Goal: Task Accomplishment & Management: Manage account settings

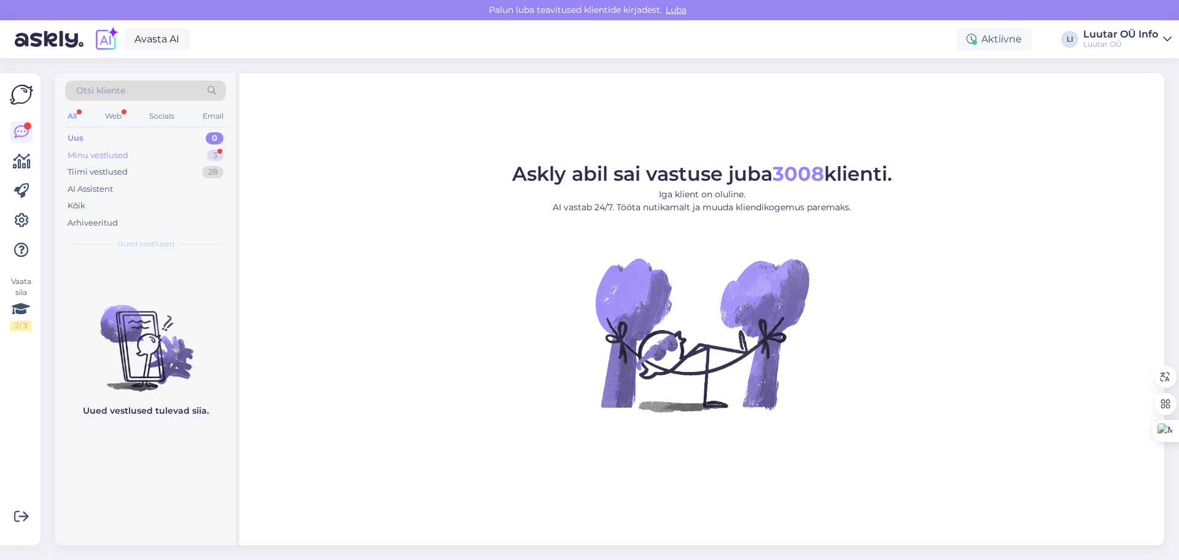
click at [134, 159] on div "Minu vestlused 3" at bounding box center [145, 155] width 161 height 17
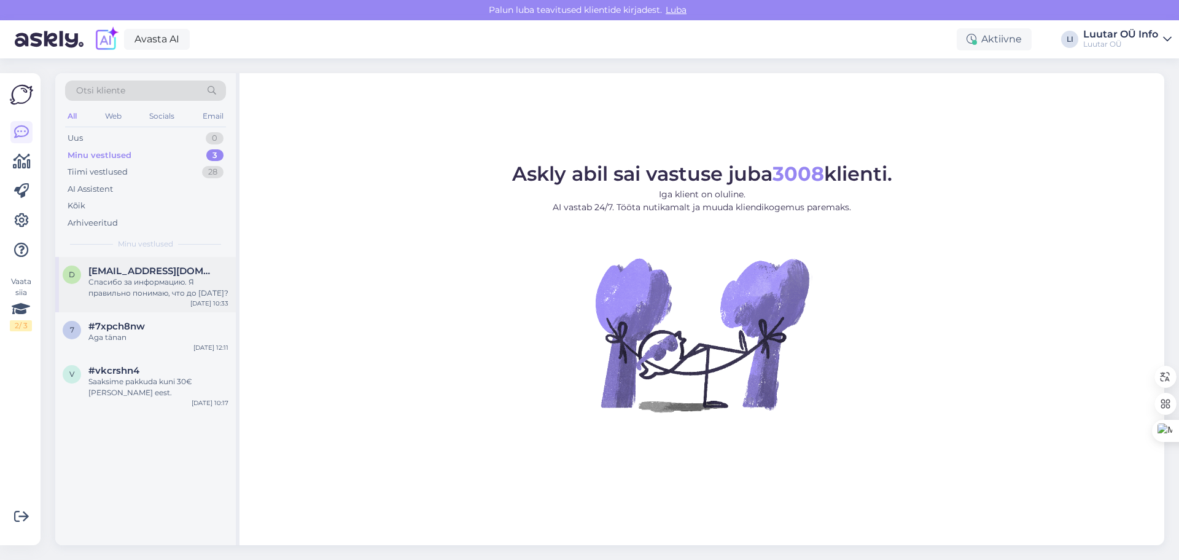
click at [185, 272] on span "[EMAIL_ADDRESS][DOMAIN_NAME]" at bounding box center [152, 270] width 128 height 11
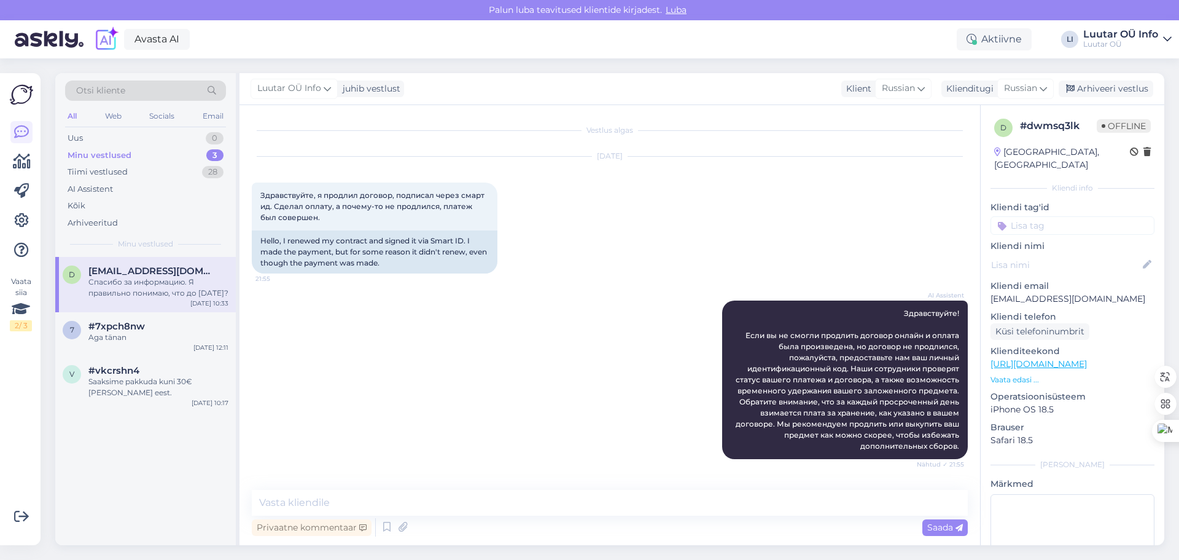
scroll to position [548, 0]
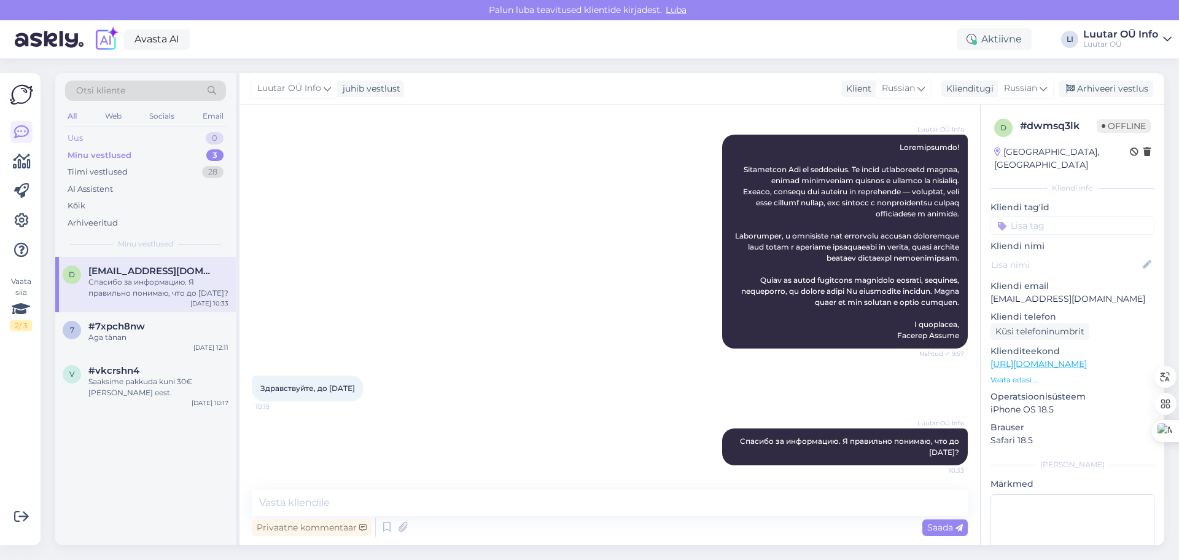
click at [129, 145] on div "Uus 0" at bounding box center [145, 138] width 161 height 17
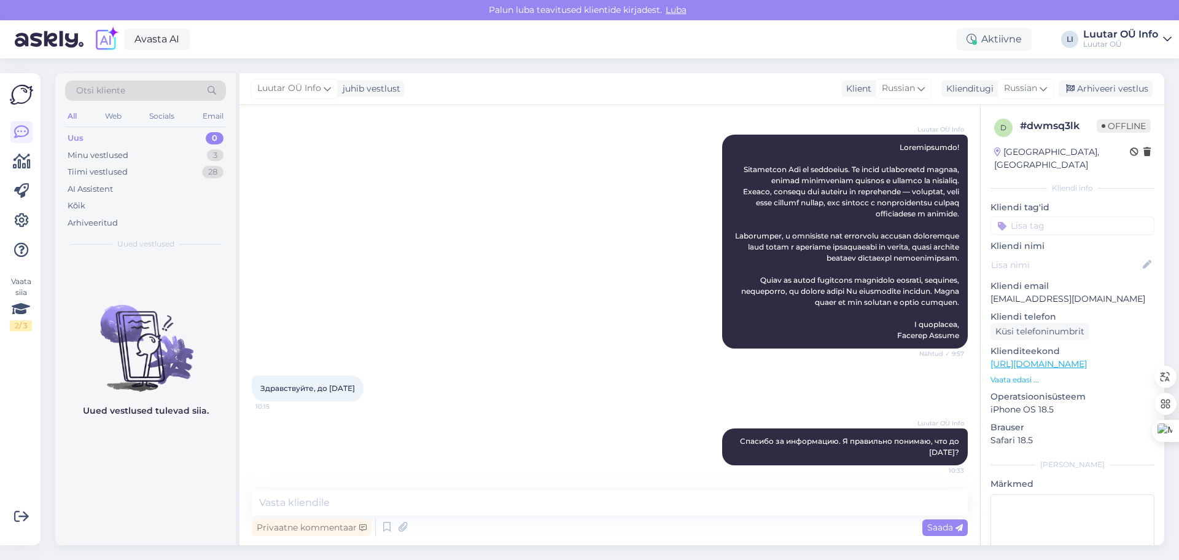
click at [128, 142] on div "Uus 0" at bounding box center [145, 138] width 161 height 17
click at [133, 152] on div "Minu vestlused 3" at bounding box center [145, 155] width 161 height 17
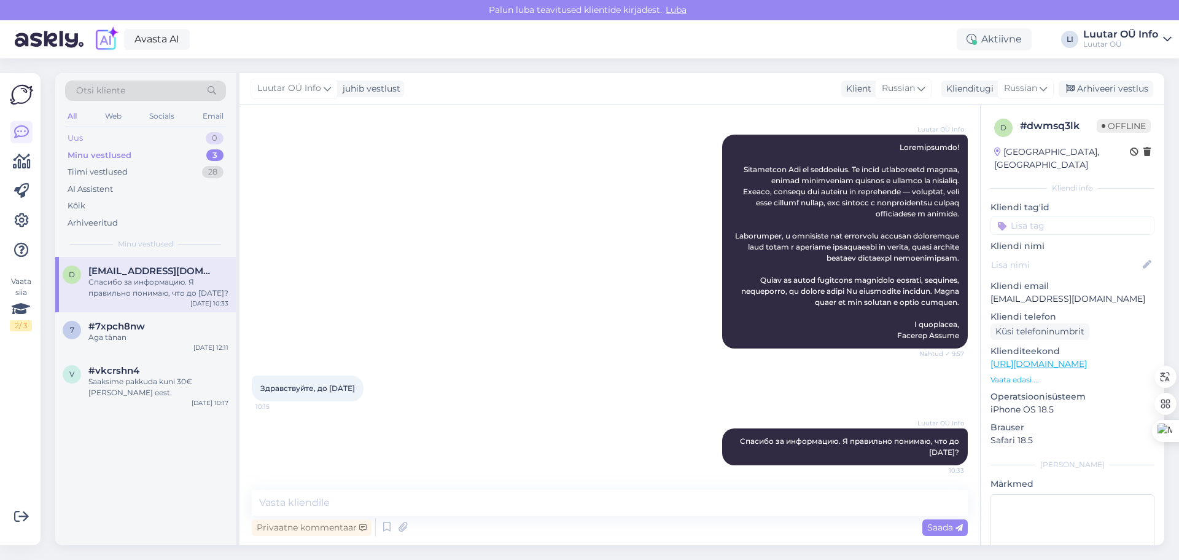
click at [125, 138] on div "Uus 0" at bounding box center [145, 138] width 161 height 17
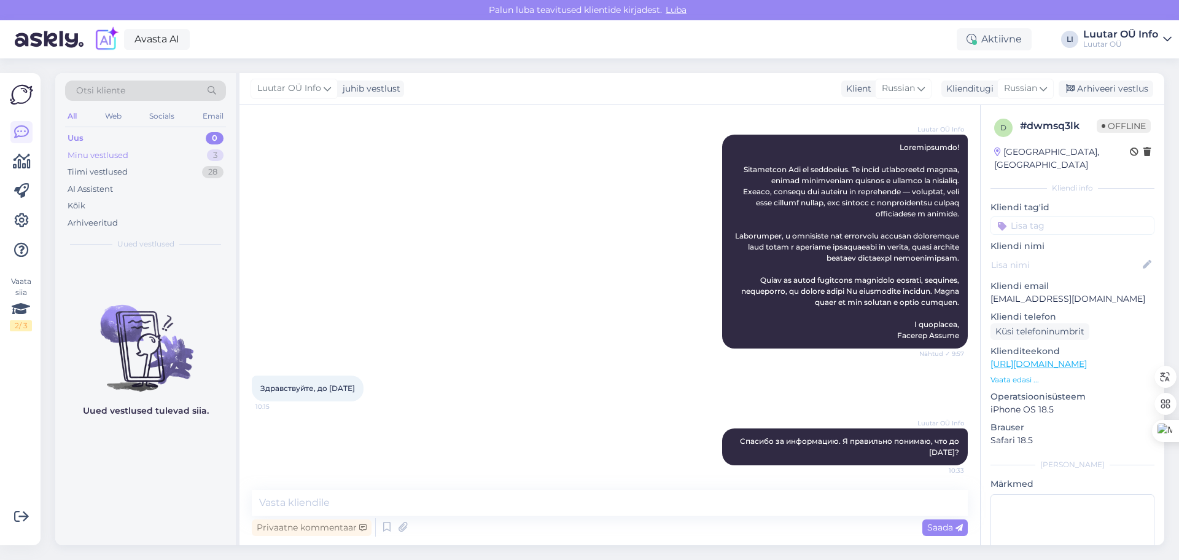
click at [119, 160] on div "Minu vestlused" at bounding box center [98, 155] width 61 height 12
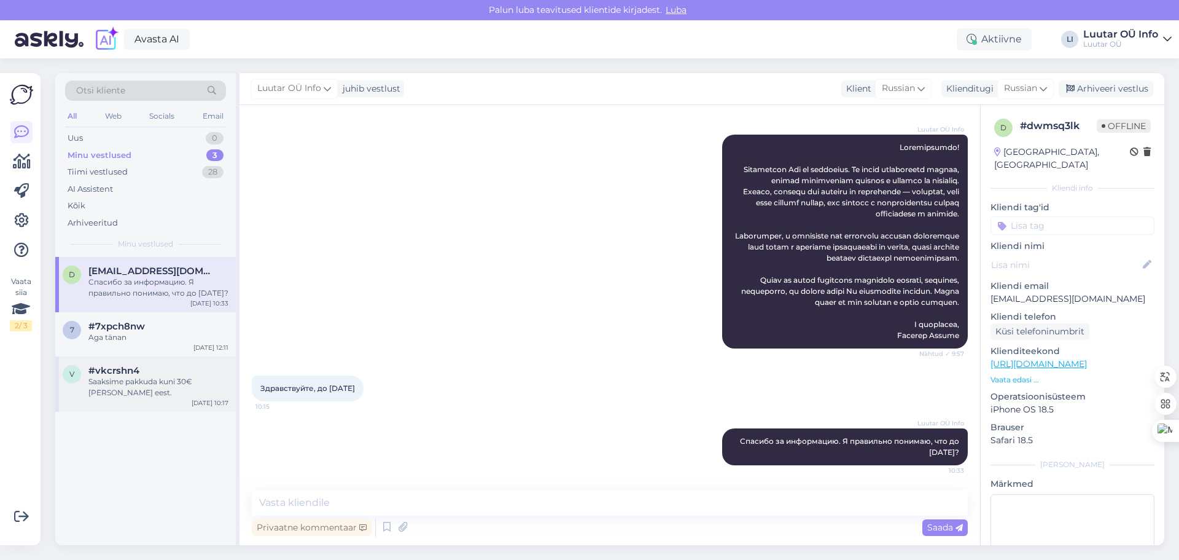
click at [153, 371] on div "#vkcrshn4" at bounding box center [158, 370] width 140 height 11
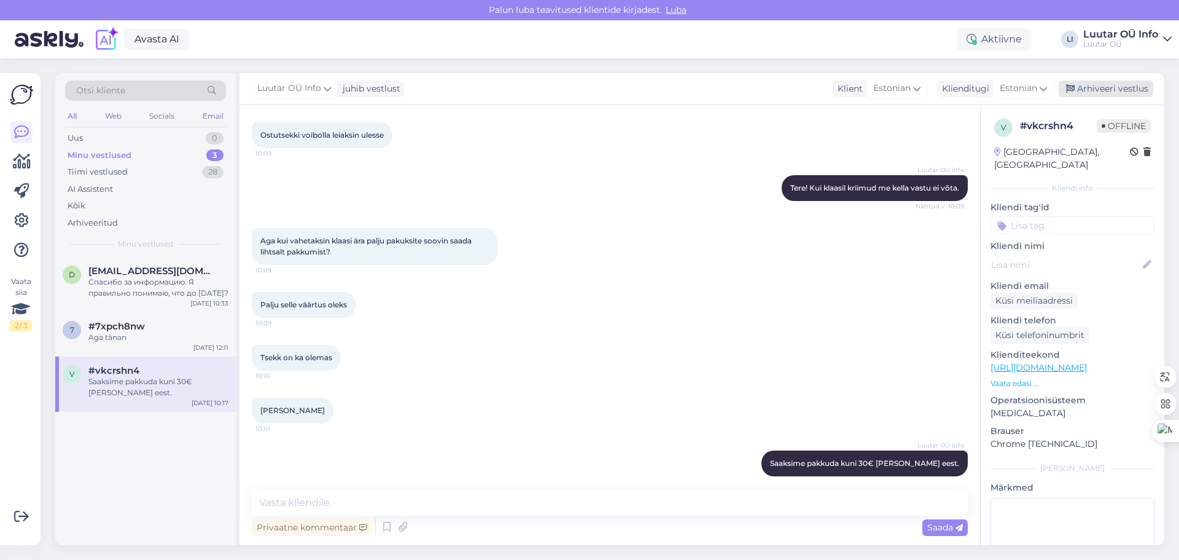
click at [1094, 92] on div "Arhiveeri vestlus" at bounding box center [1106, 88] width 95 height 17
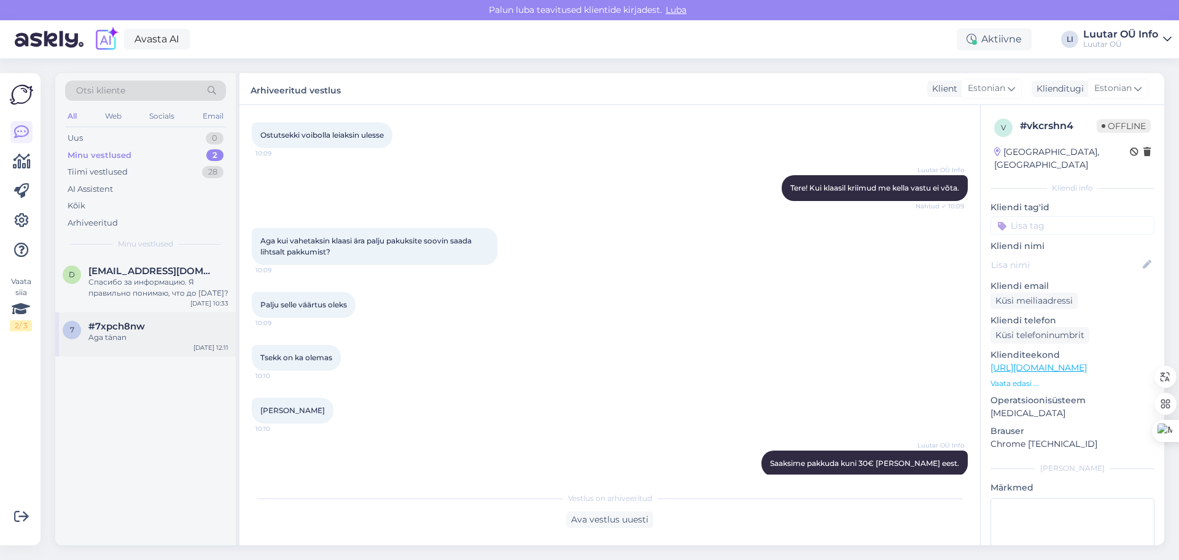
click at [95, 327] on span "#7xpch8nw" at bounding box center [116, 326] width 57 height 11
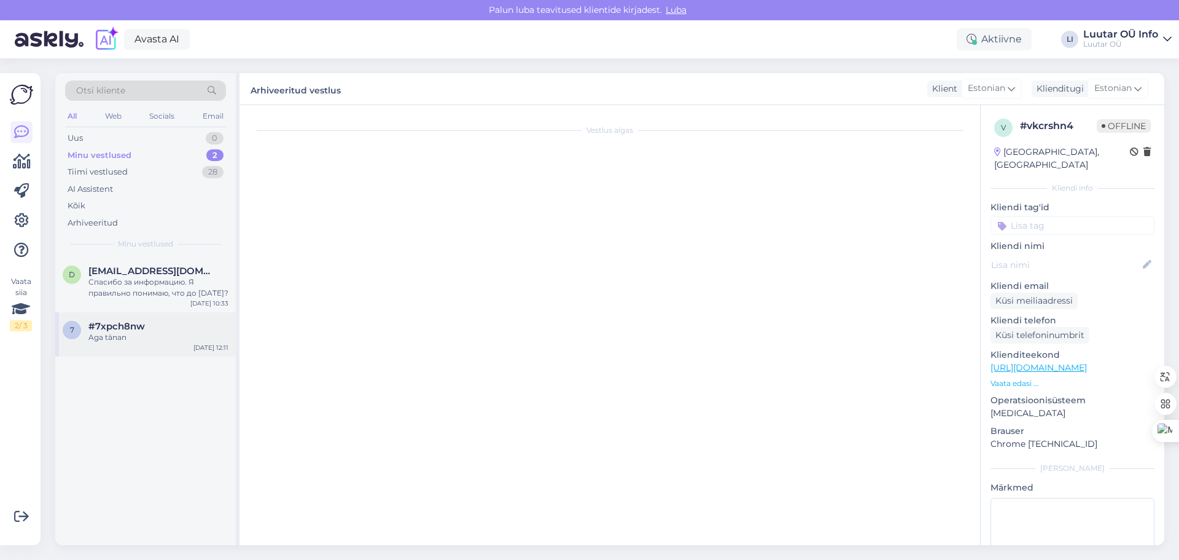
scroll to position [769, 0]
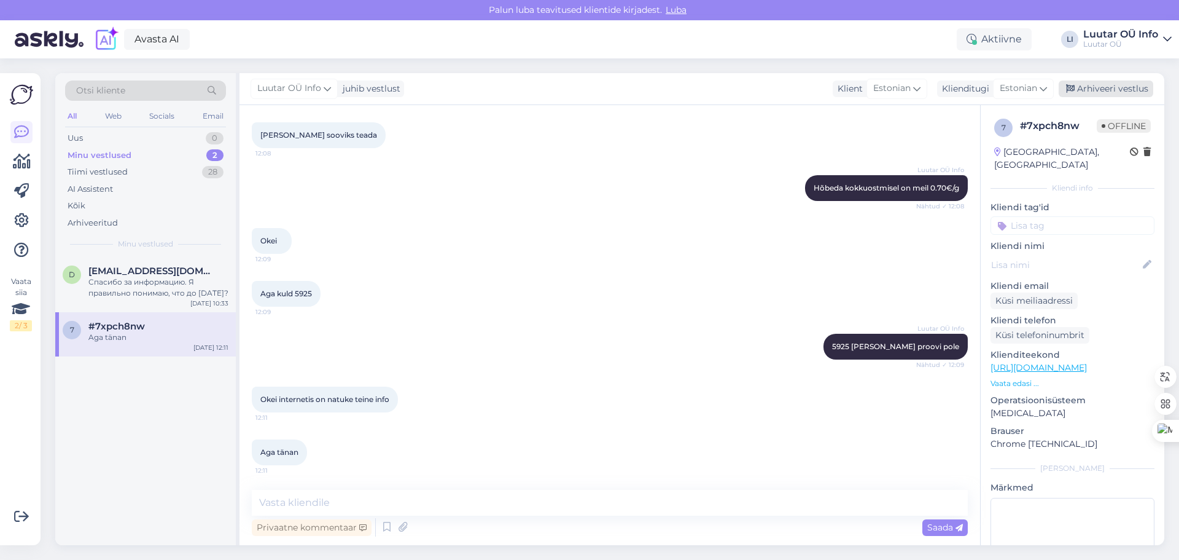
click at [1130, 93] on div "Arhiveeri vestlus" at bounding box center [1106, 88] width 95 height 17
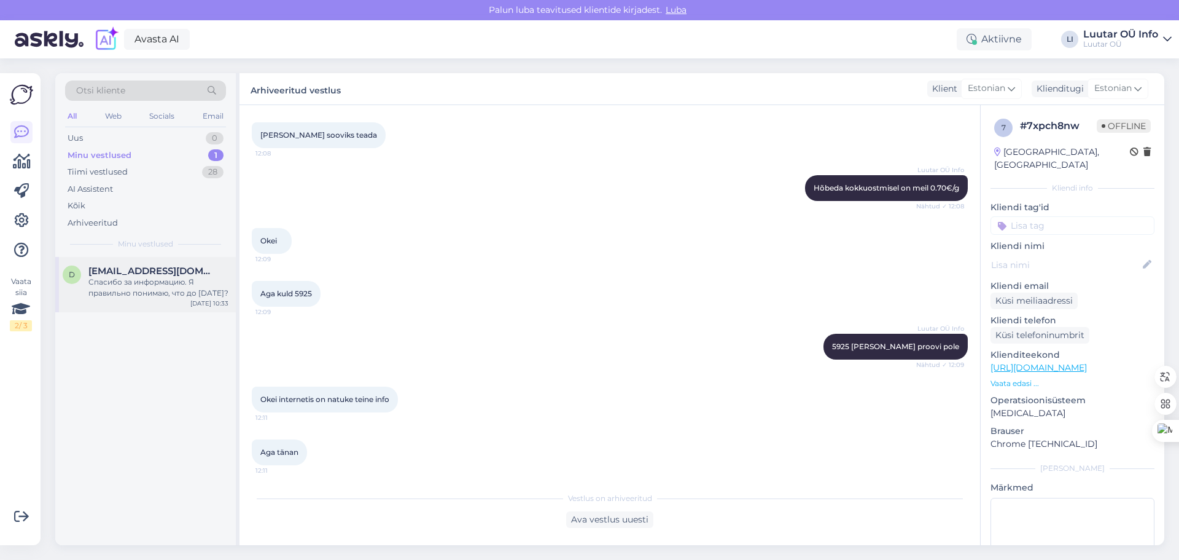
click at [176, 281] on div "Спасибо за информацию. Я правильно понимаю, что до [DATE]?" at bounding box center [158, 287] width 140 height 22
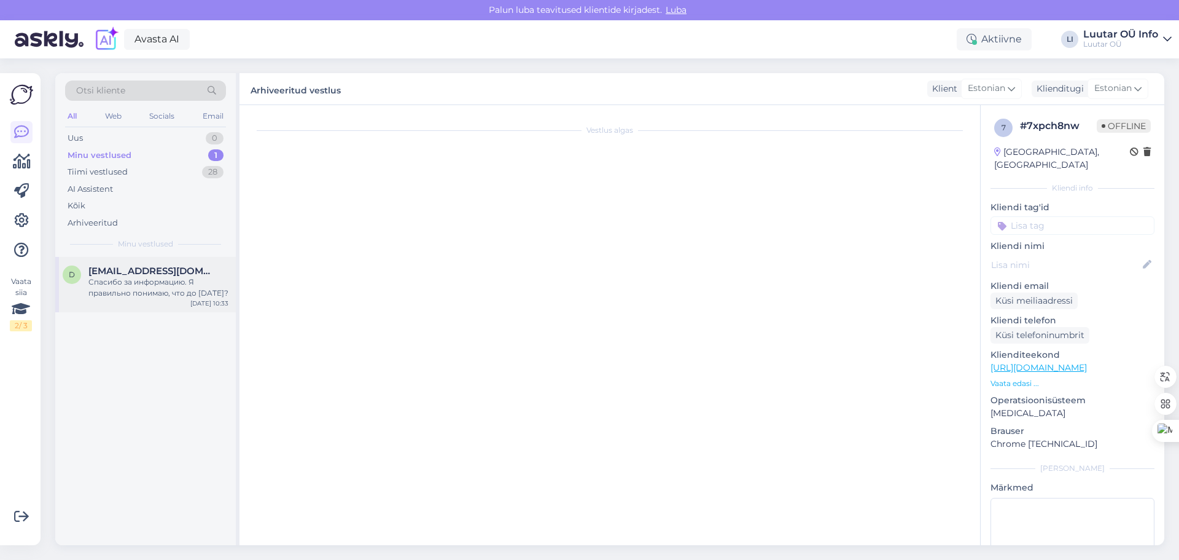
scroll to position [548, 0]
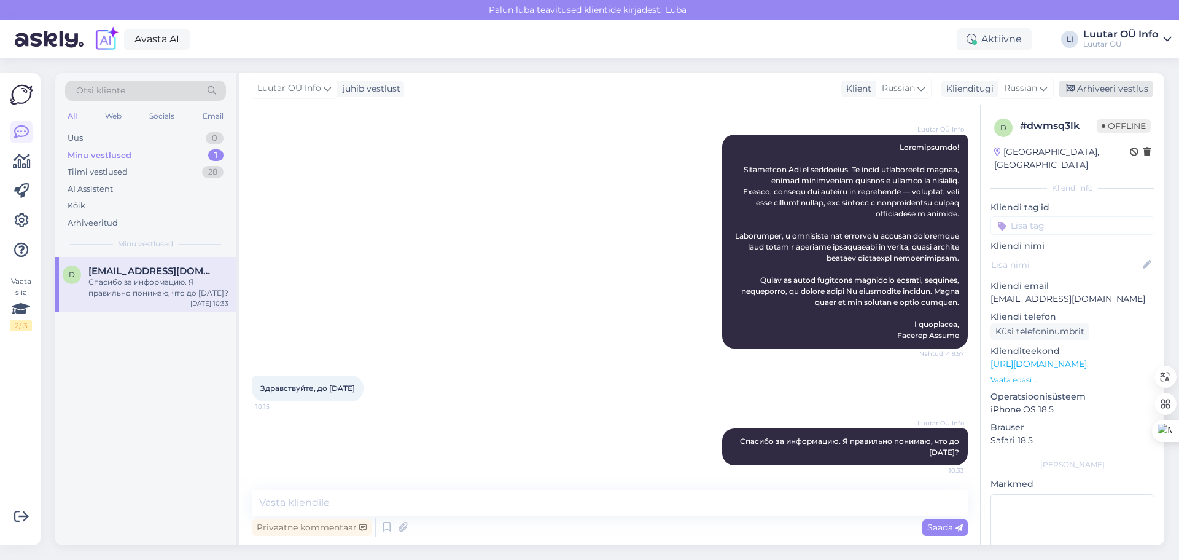
click at [1130, 95] on div "Arhiveeri vestlus" at bounding box center [1106, 88] width 95 height 17
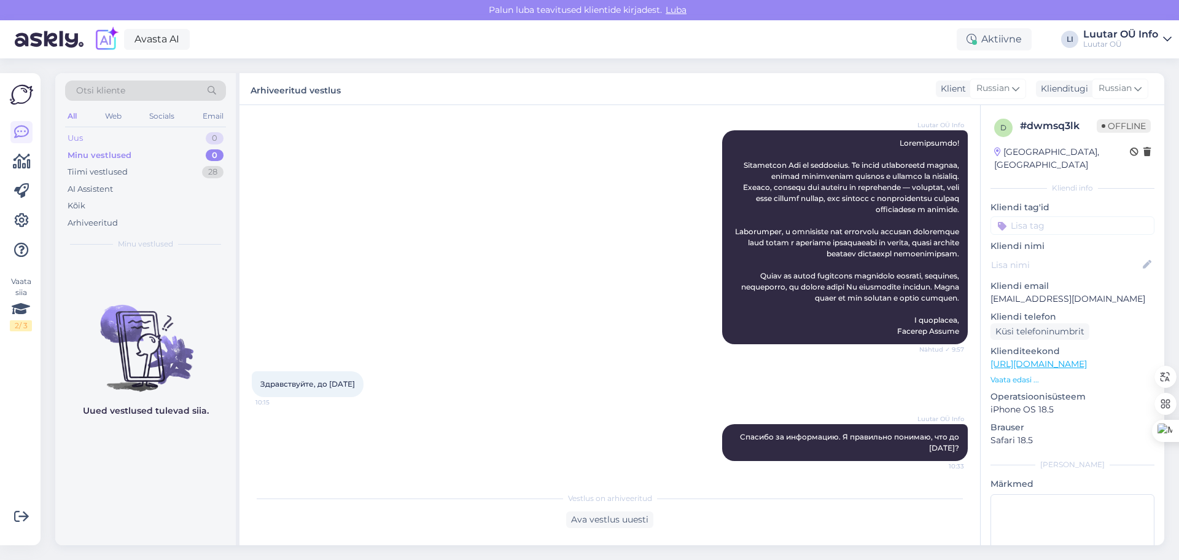
click at [147, 136] on div "Uus 0" at bounding box center [145, 138] width 161 height 17
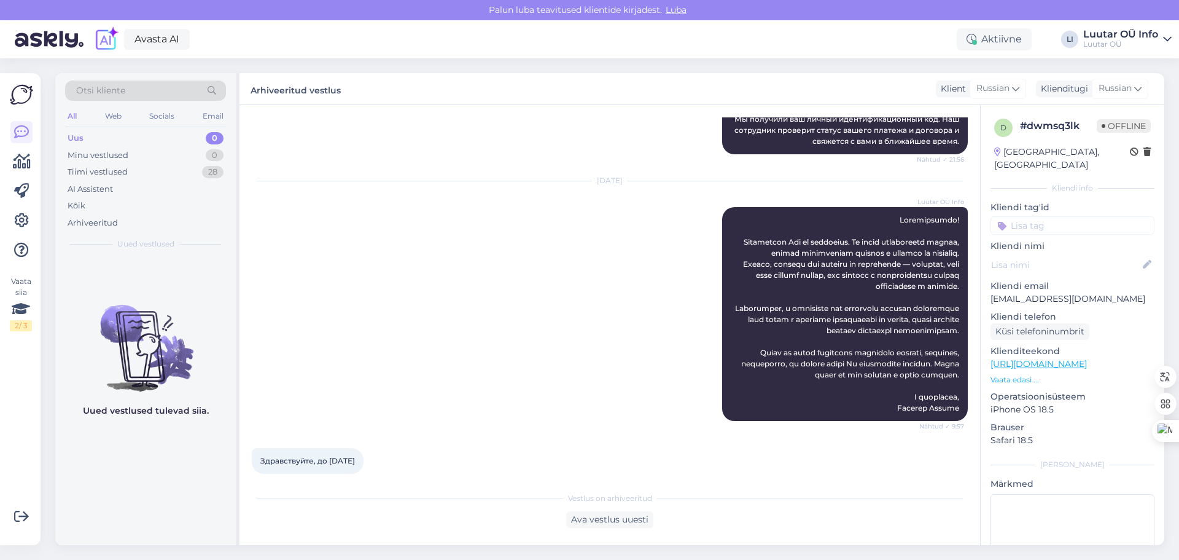
scroll to position [552, 0]
